Goal: Task Accomplishment & Management: Manage account settings

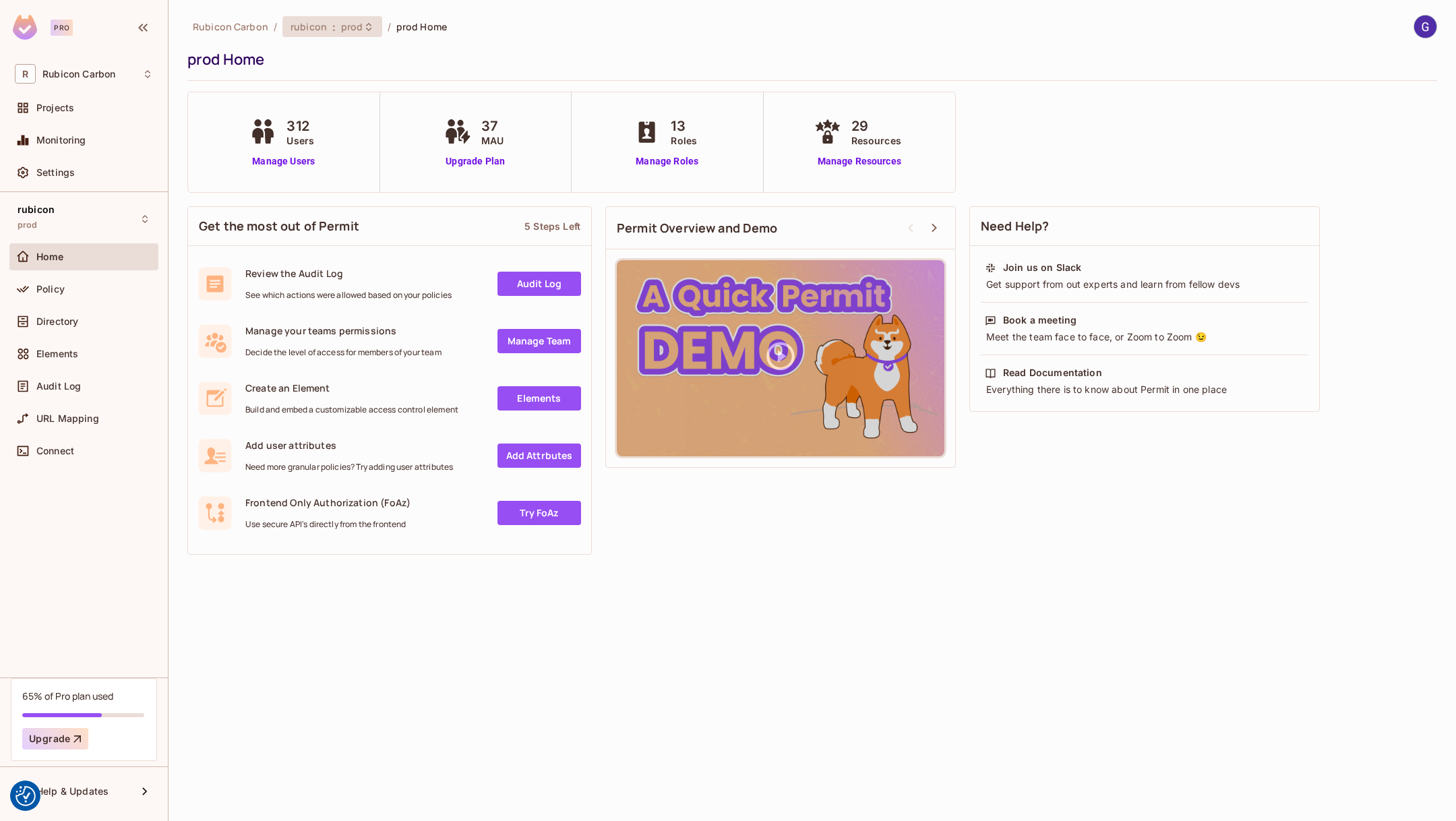
click at [342, 32] on span "prod" at bounding box center [352, 27] width 22 height 13
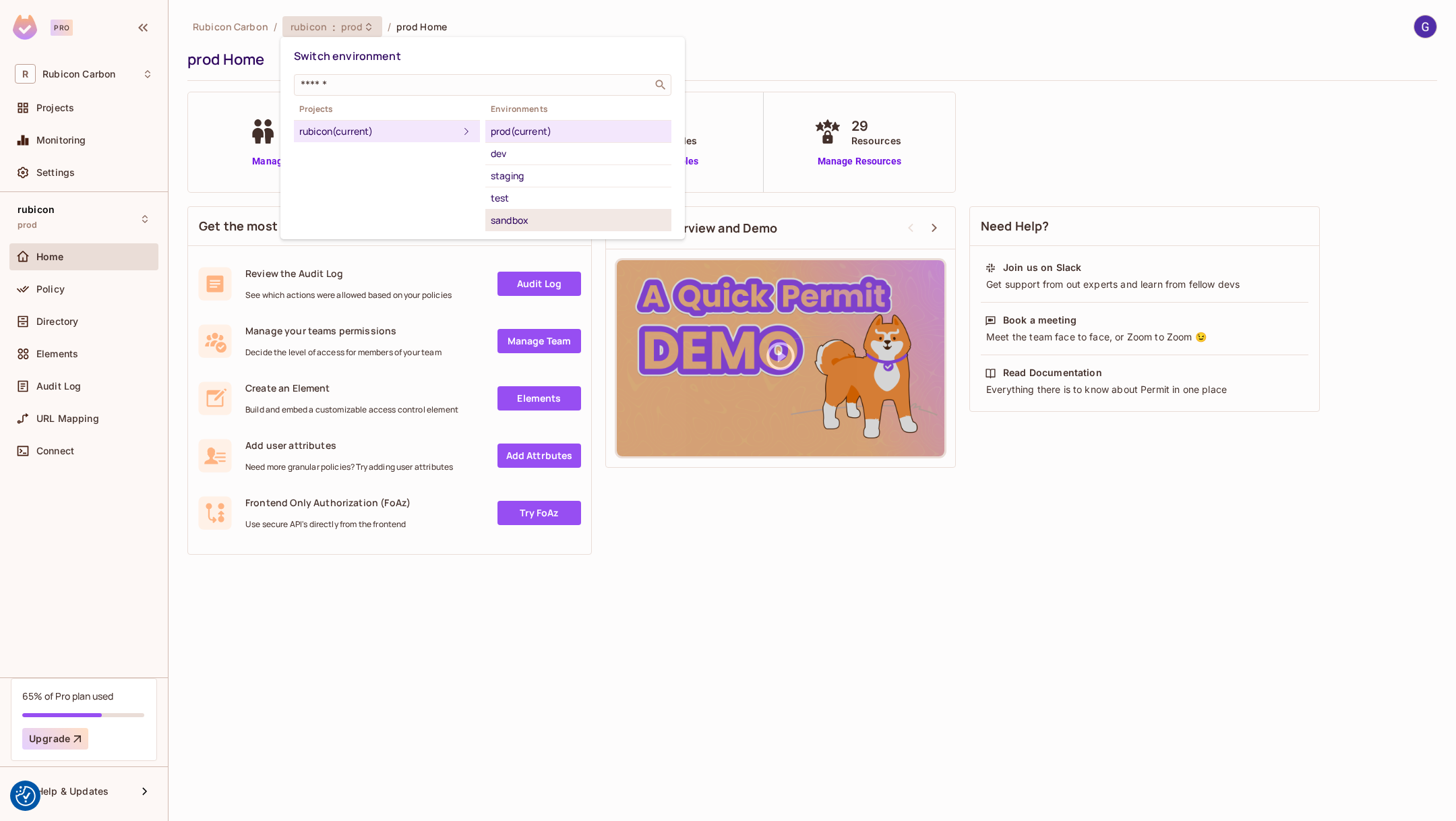
click at [512, 224] on div "sandbox" at bounding box center [578, 220] width 175 height 16
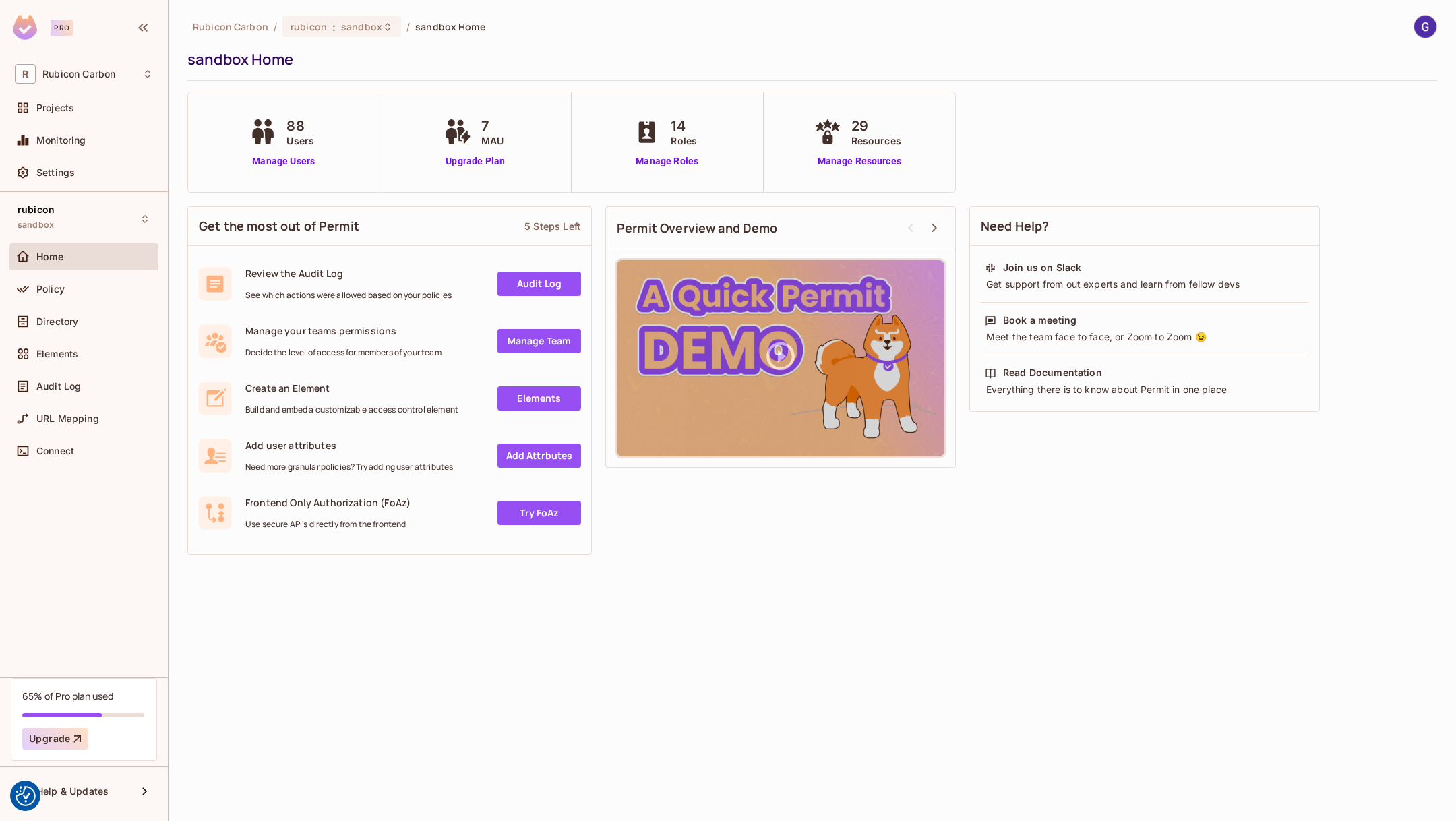
click at [446, 35] on ol "Rubicon Carbon / rubicon : sandbox / sandbox Home" at bounding box center [339, 26] width 292 height 21
click at [349, 21] on span "sandbox" at bounding box center [362, 27] width 41 height 13
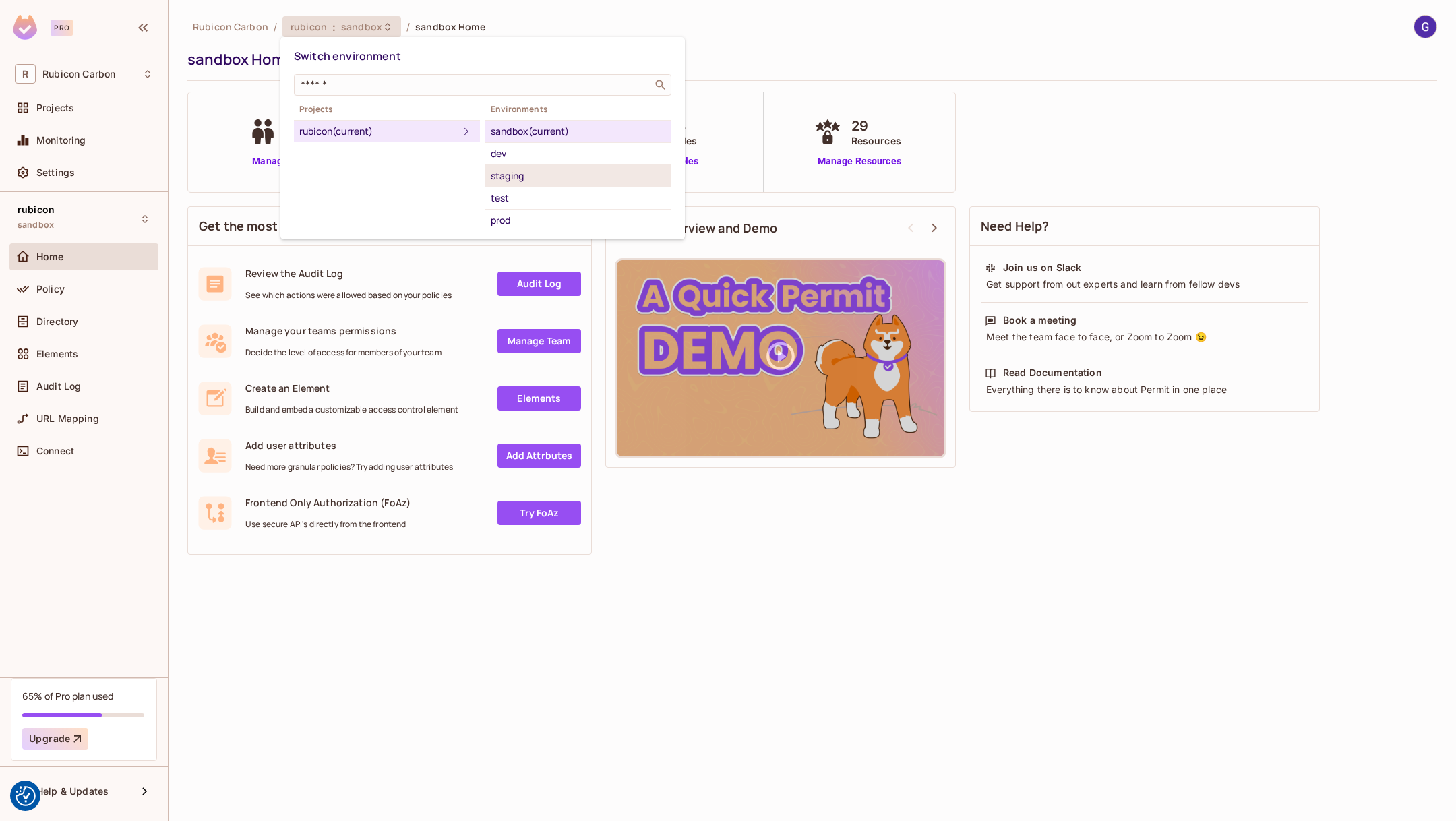
click at [517, 180] on div "staging" at bounding box center [578, 175] width 175 height 16
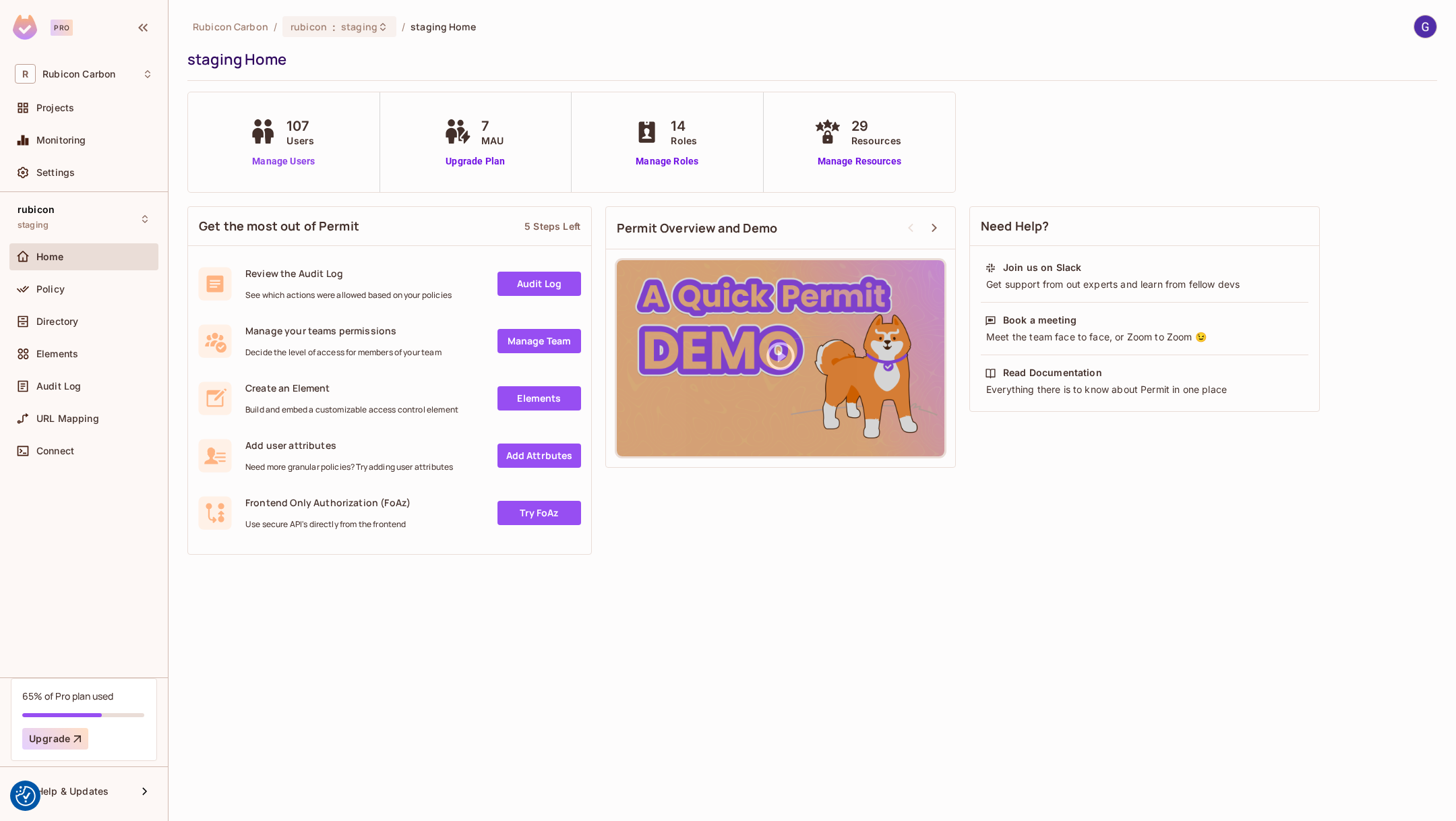
click at [290, 160] on link "Manage Users" at bounding box center [283, 161] width 75 height 14
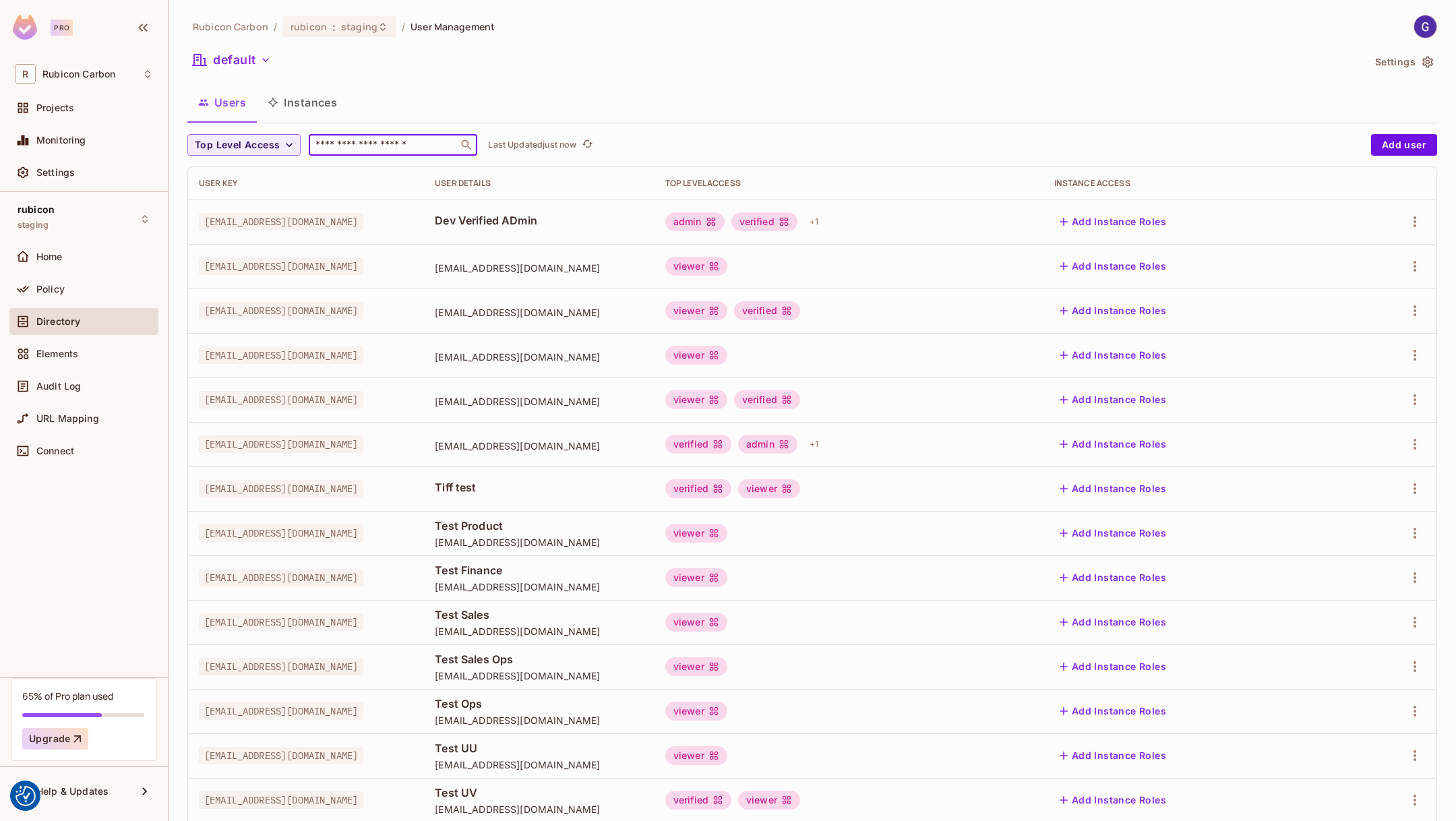
click at [372, 138] on input "text" at bounding box center [383, 145] width 141 height 13
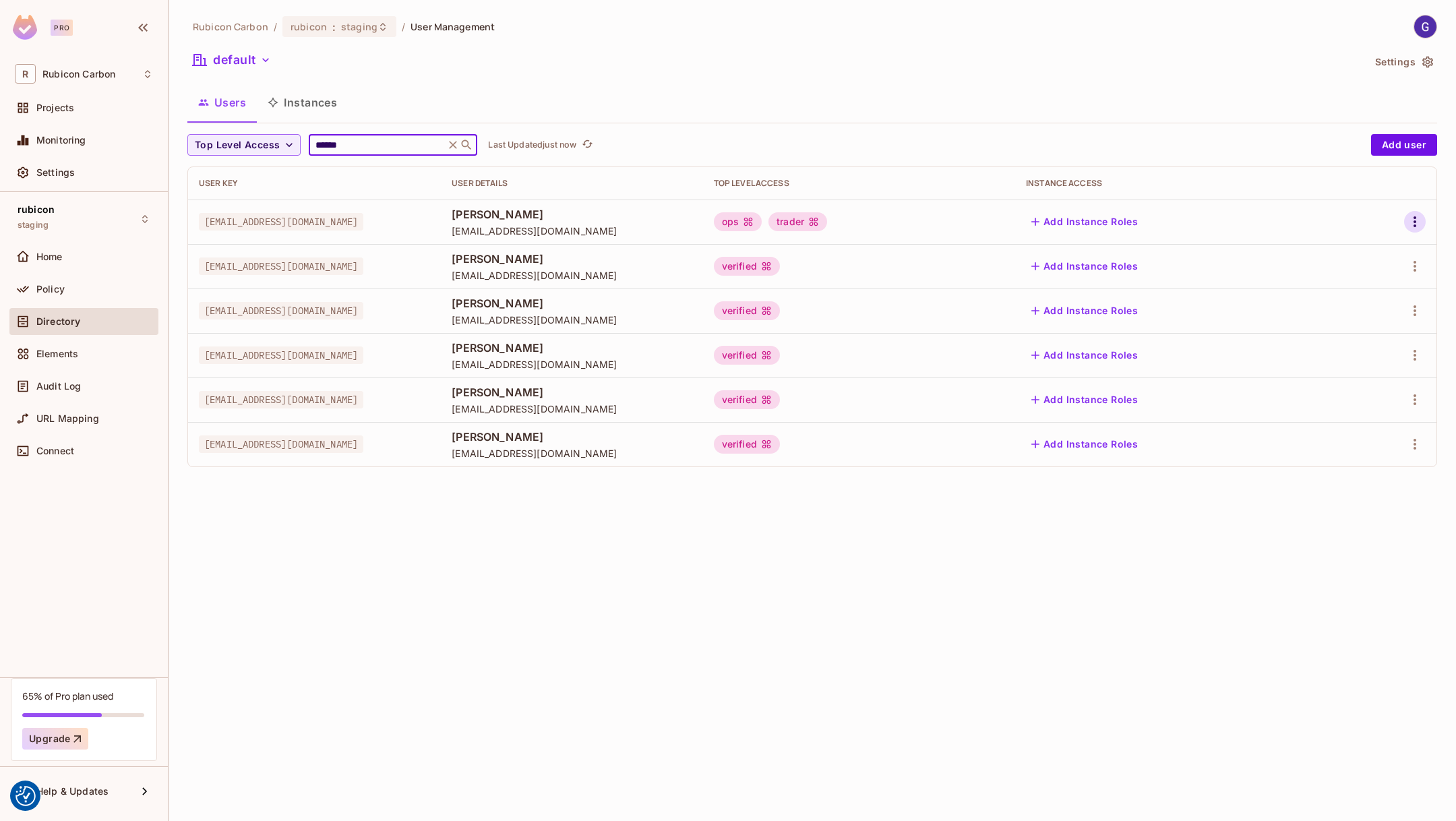
type input "******"
click at [1416, 222] on icon "button" at bounding box center [1414, 222] width 2 height 11
click at [1382, 250] on li "Edit" at bounding box center [1356, 253] width 119 height 30
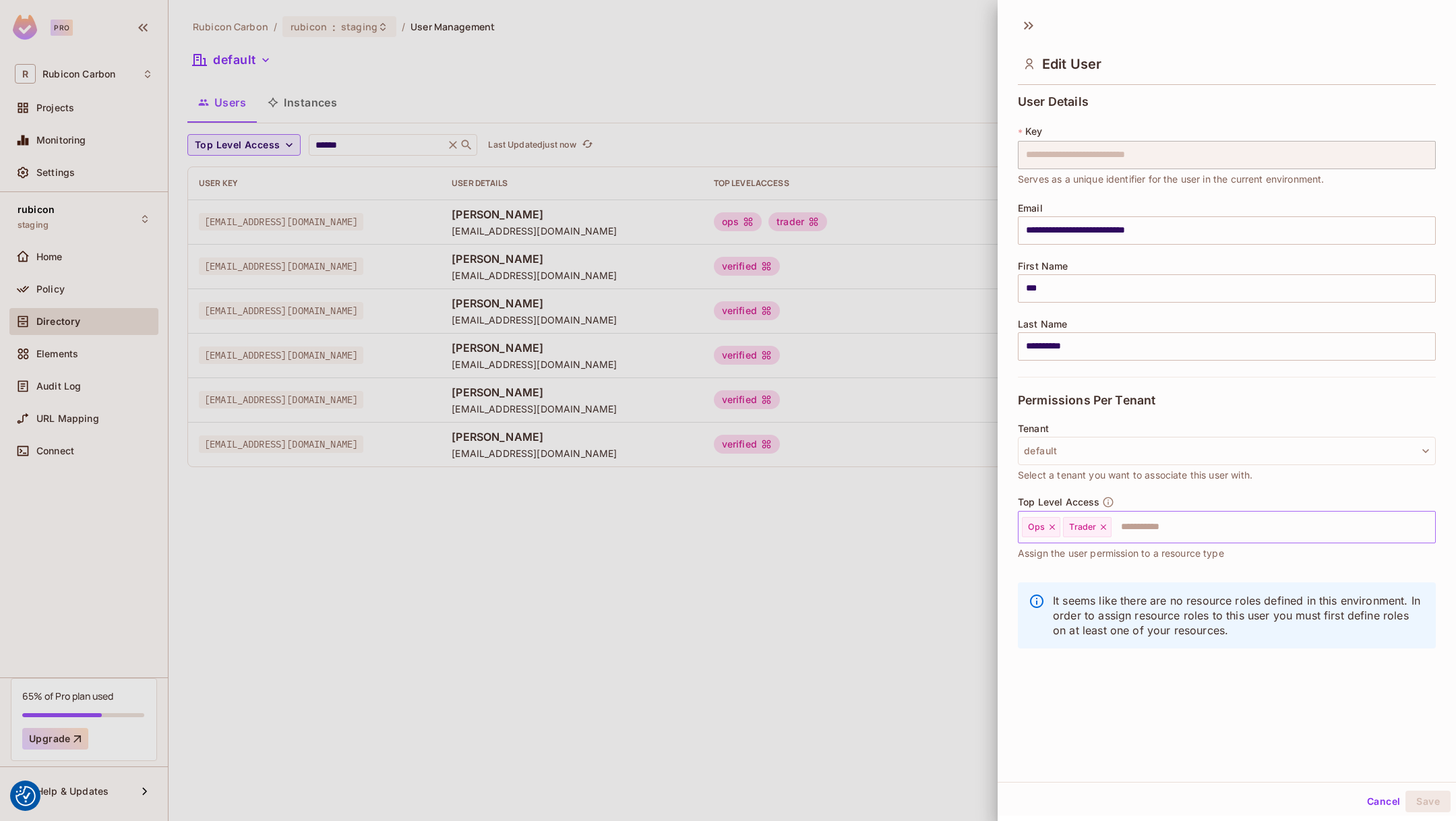
click at [1099, 527] on icon at bounding box center [1104, 527] width 9 height 9
click at [1051, 528] on icon at bounding box center [1052, 527] width 9 height 9
click at [1051, 528] on input "text" at bounding box center [1215, 527] width 389 height 27
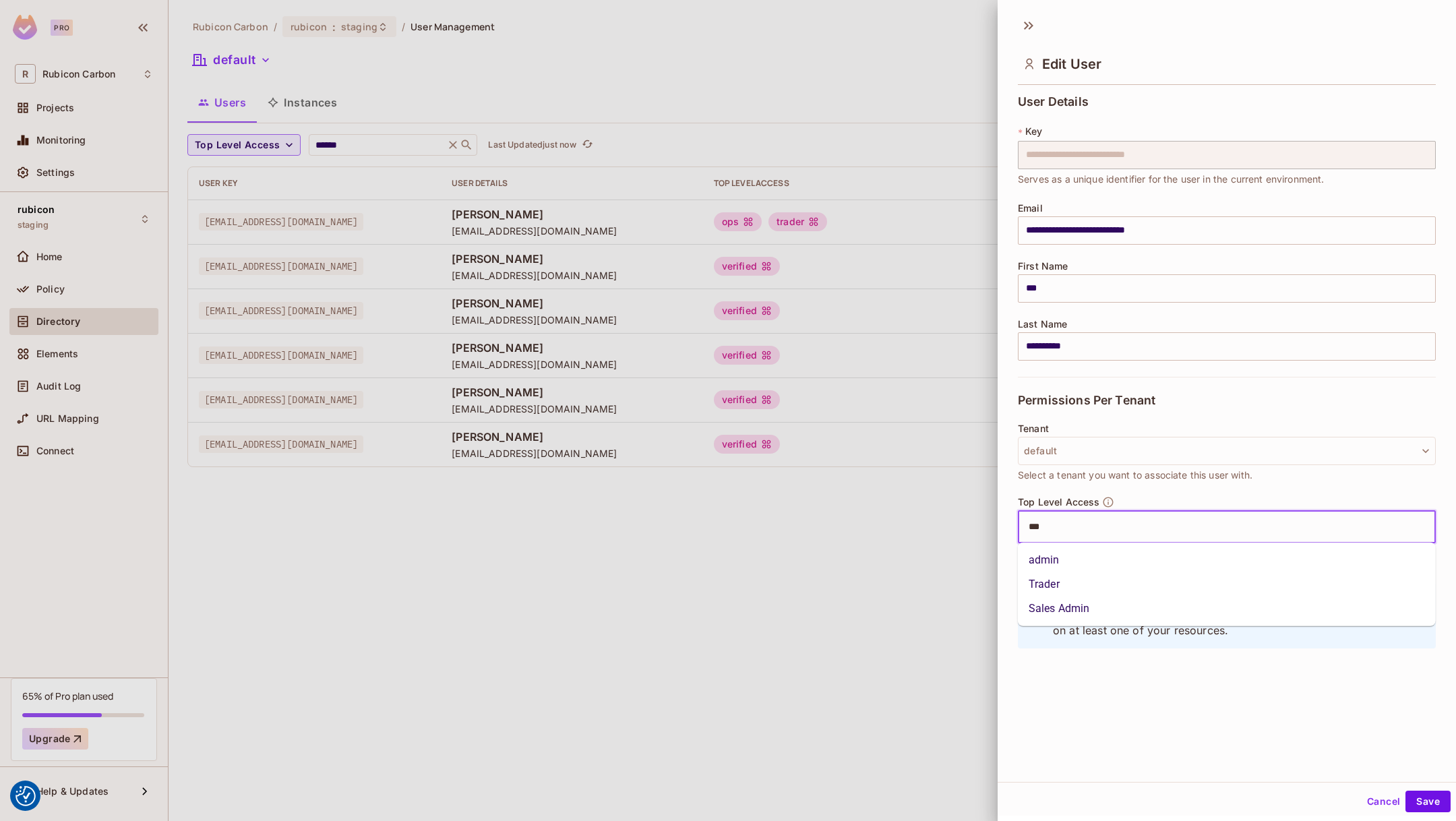
type input "****"
click at [1048, 567] on li "admin" at bounding box center [1226, 560] width 418 height 24
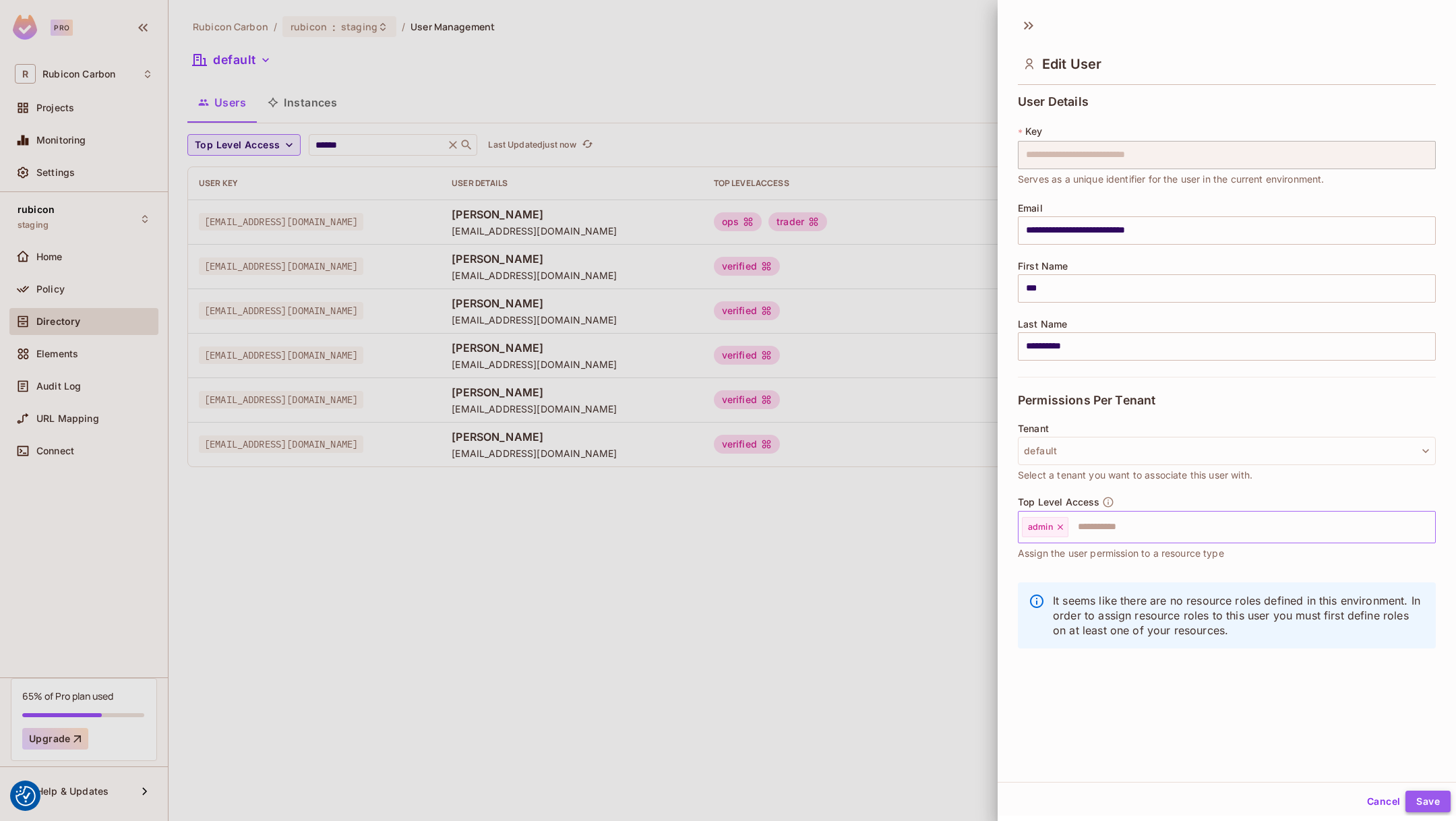
click at [1428, 793] on button "Save" at bounding box center [1428, 801] width 45 height 21
